Goal: Ask a question

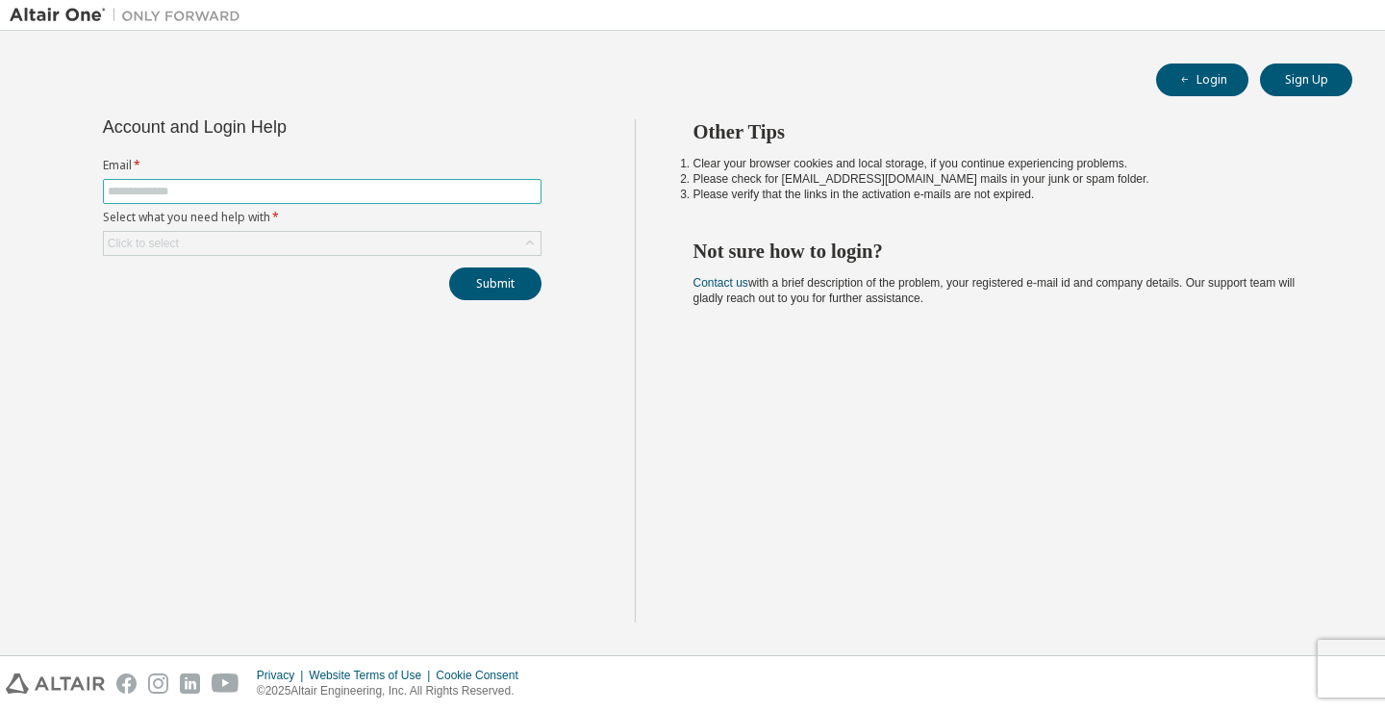
click at [398, 202] on span at bounding box center [322, 191] width 438 height 25
click at [1213, 62] on div "Login Sign Up Account and Login Help Email * Select what you need help with * C…" at bounding box center [692, 342] width 1365 height 605
click at [1213, 81] on button "Login" at bounding box center [1202, 79] width 92 height 33
click at [418, 201] on span at bounding box center [322, 191] width 438 height 25
click at [421, 192] on input "text" at bounding box center [322, 191] width 429 height 15
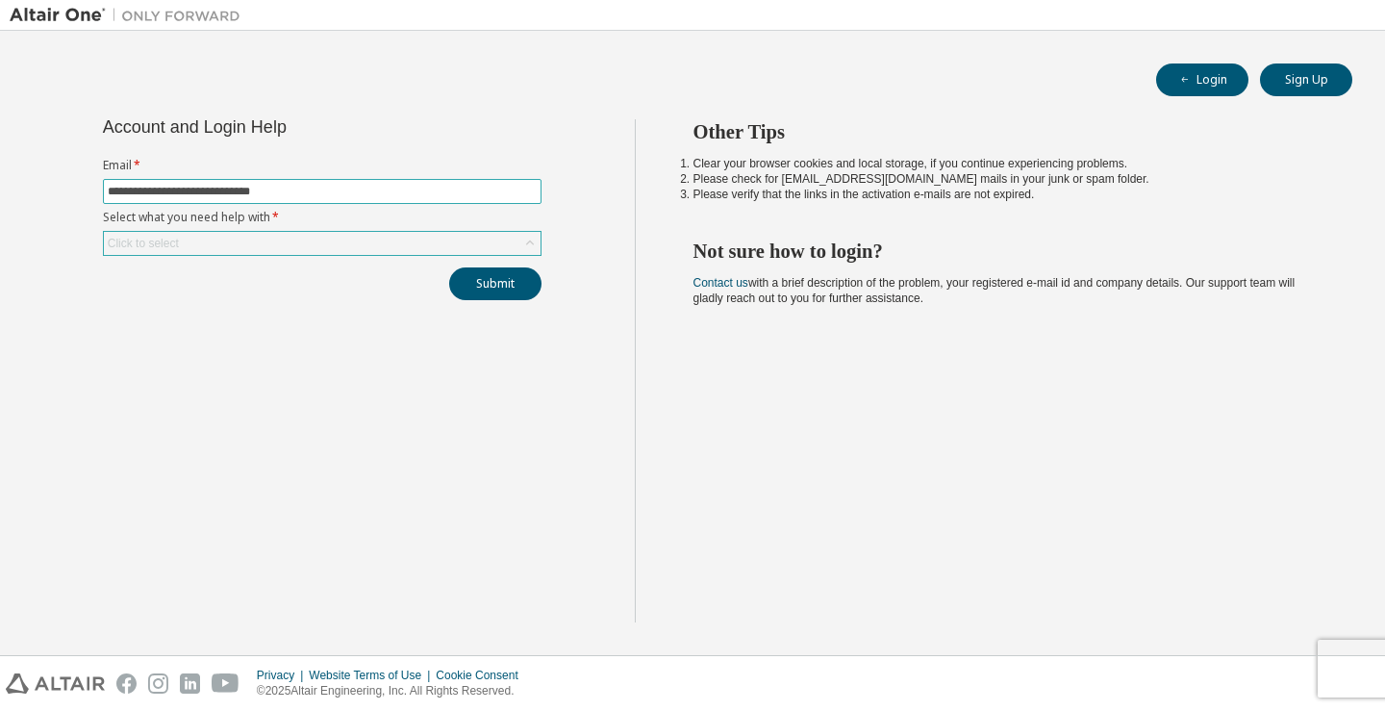
type input "**********"
click at [523, 252] on icon at bounding box center [529, 243] width 19 height 19
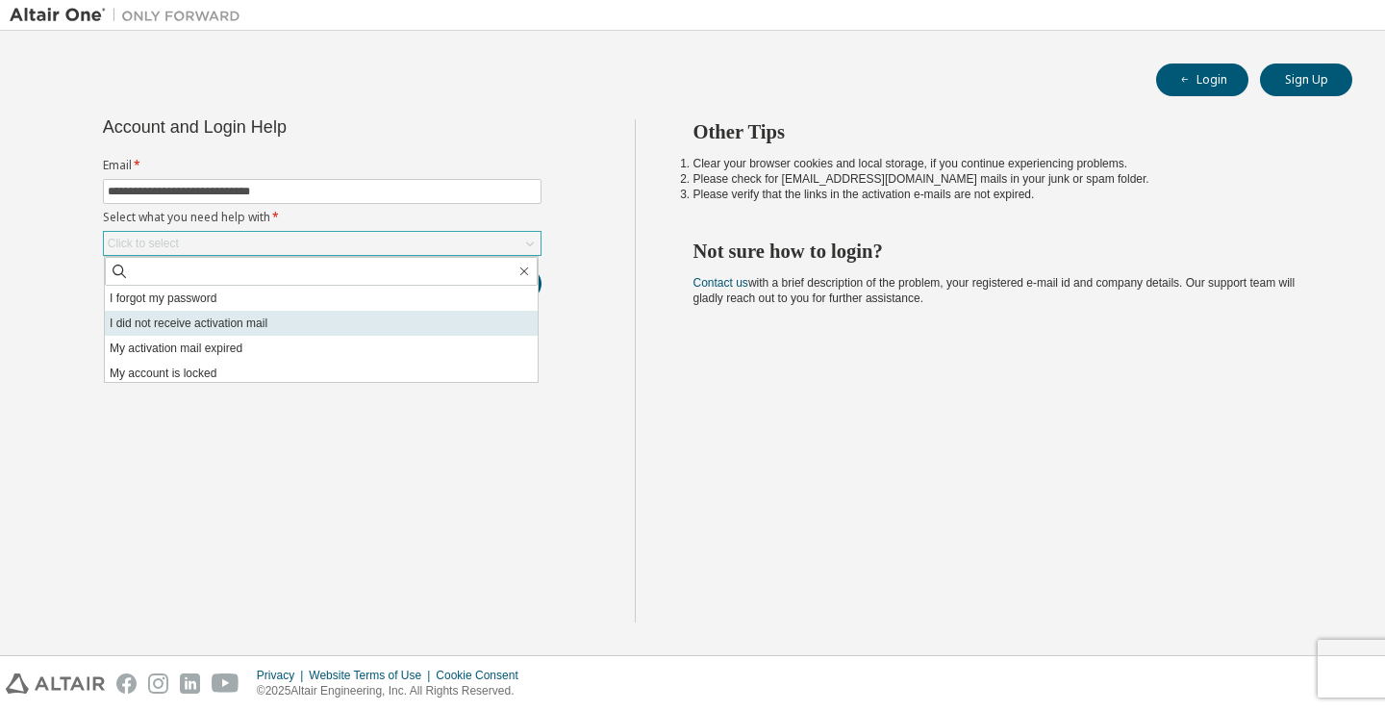
click at [435, 311] on li "I did not receive activation mail" at bounding box center [321, 323] width 433 height 25
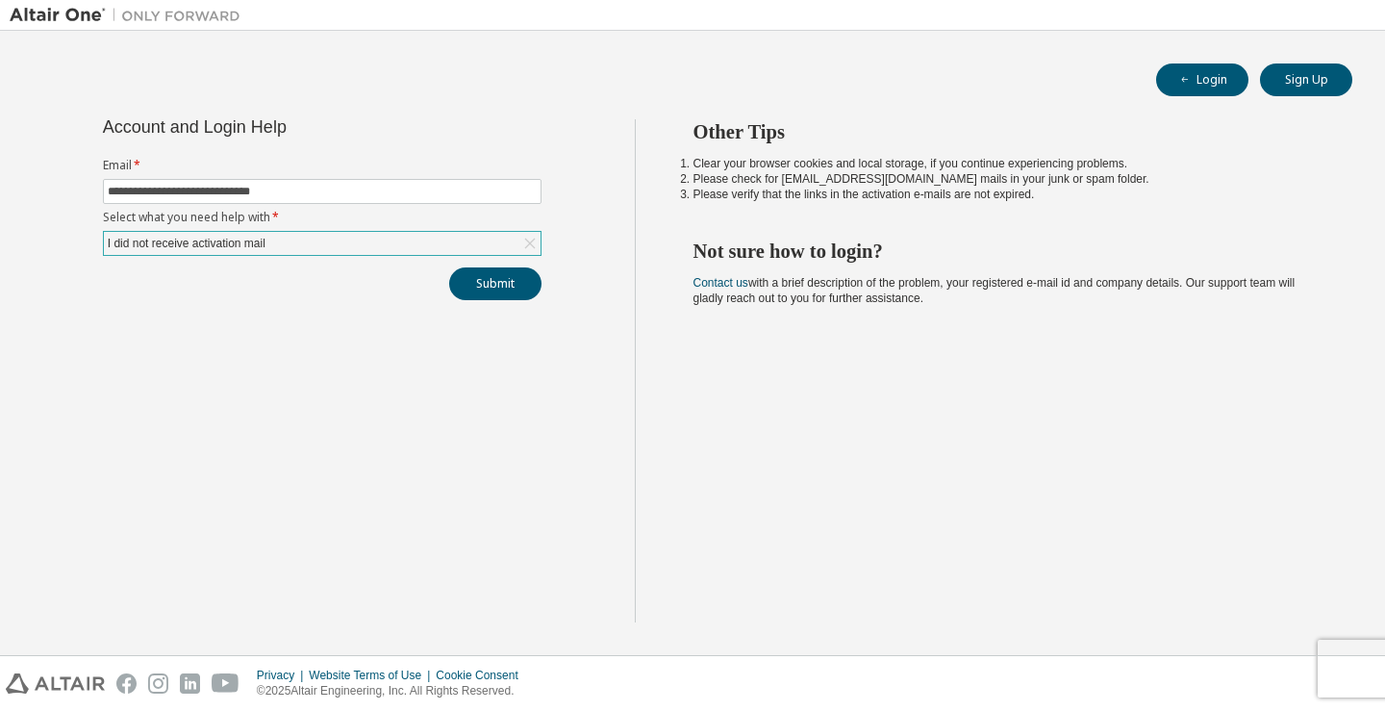
click at [423, 249] on div "I did not receive activation mail" at bounding box center [322, 243] width 437 height 23
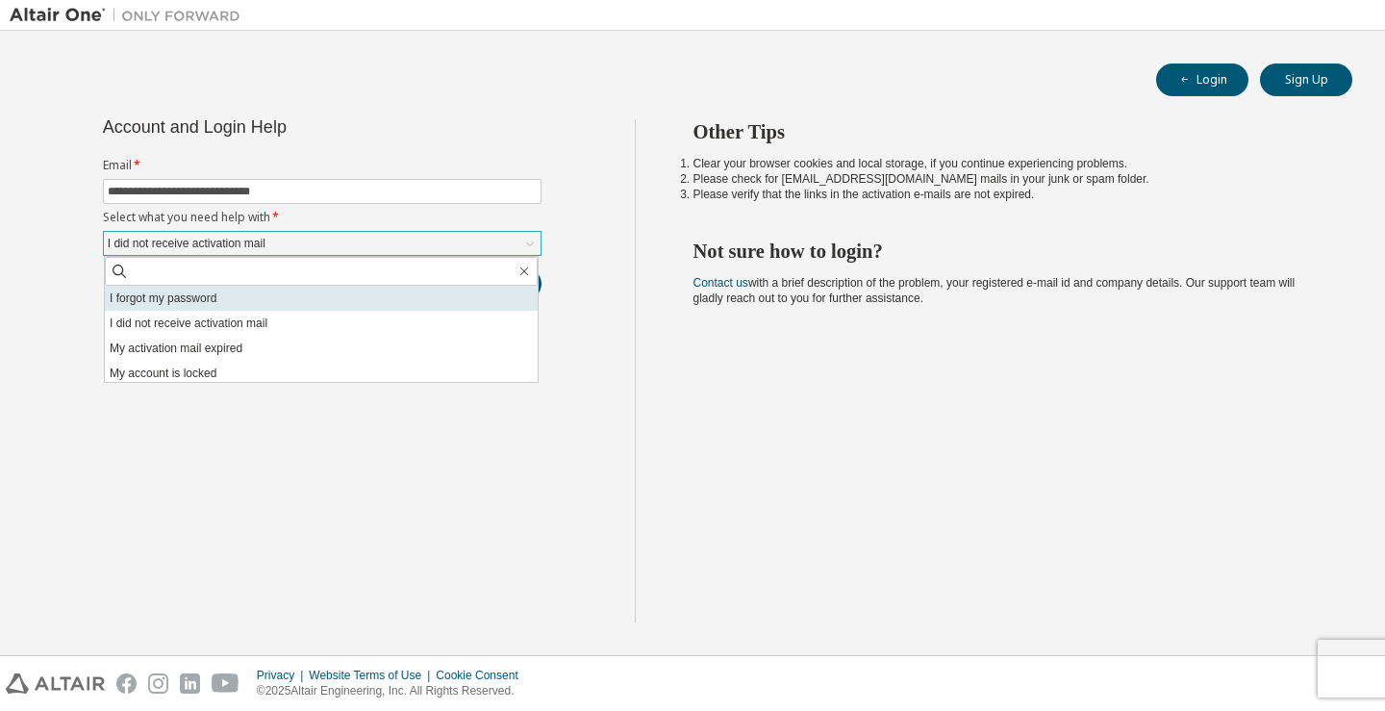
click at [387, 306] on li "I forgot my password" at bounding box center [321, 298] width 433 height 25
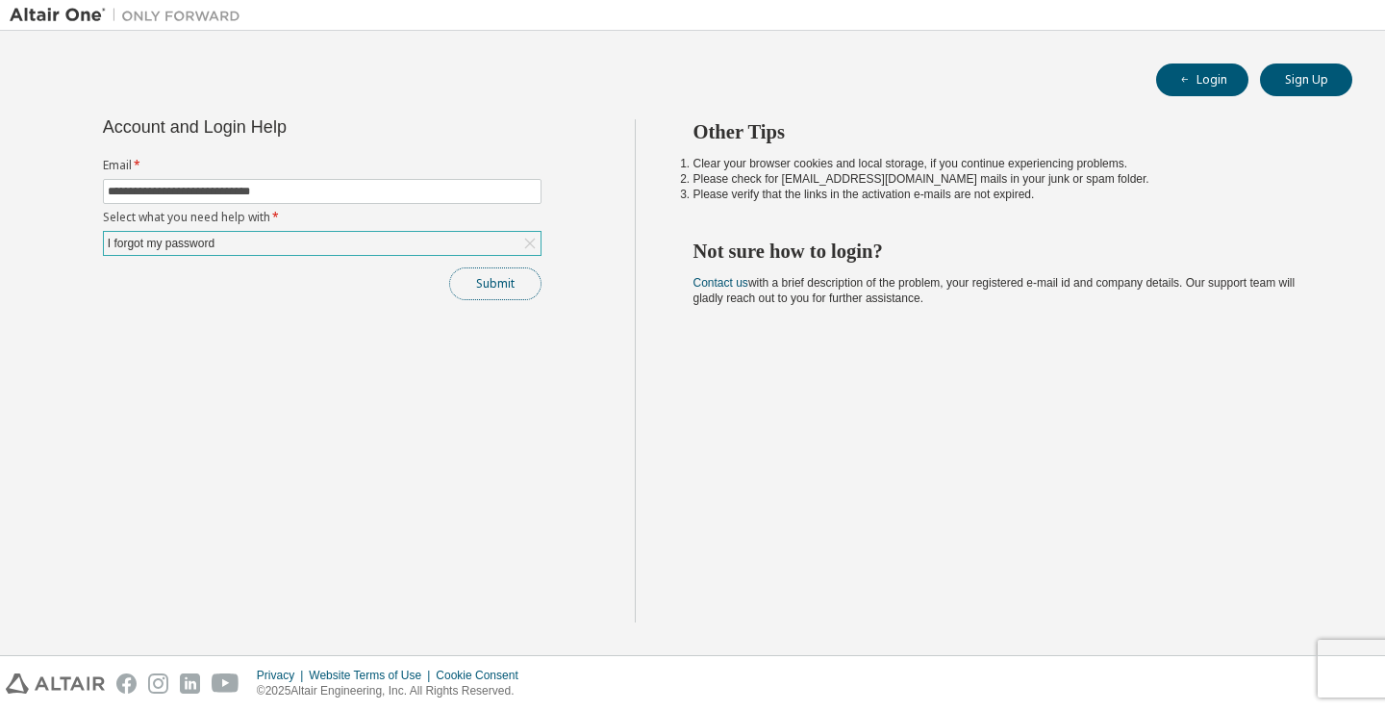
click at [472, 289] on button "Submit" at bounding box center [495, 283] width 92 height 33
